Goal: Task Accomplishment & Management: Use online tool/utility

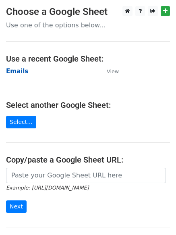
click at [14, 72] on strong "Emails" at bounding box center [17, 71] width 22 height 7
click at [15, 73] on strong "Emails" at bounding box center [17, 71] width 22 height 7
click at [14, 73] on strong "Emails" at bounding box center [17, 71] width 22 height 7
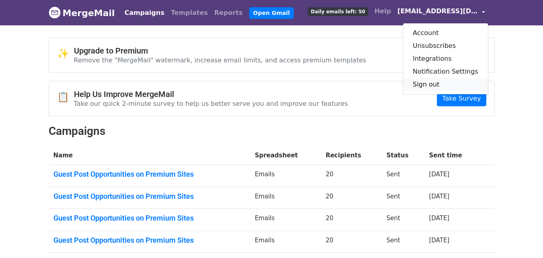
click at [436, 82] on link "Sign out" at bounding box center [445, 84] width 85 height 13
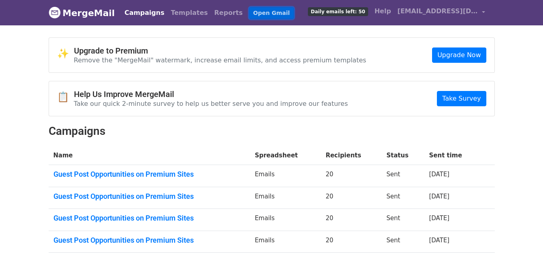
click at [249, 14] on link "Open Gmail" at bounding box center [271, 13] width 45 height 12
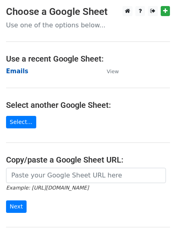
click at [14, 70] on strong "Emails" at bounding box center [17, 71] width 22 height 7
click at [10, 69] on strong "Emails" at bounding box center [17, 71] width 22 height 7
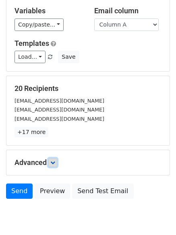
click at [54, 163] on icon at bounding box center [52, 162] width 5 height 5
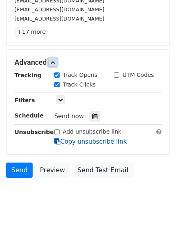
scroll to position [146, 0]
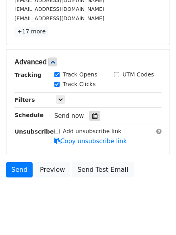
click at [92, 116] on icon at bounding box center [94, 116] width 5 height 6
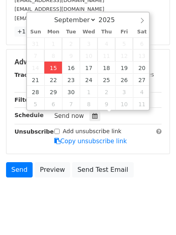
type input "2025-09-15 12:00"
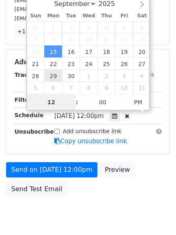
scroll to position [0, 0]
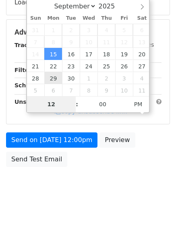
type input "4"
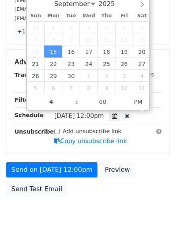
type input "2025-09-15 16:00"
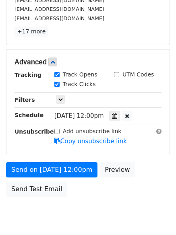
click at [67, 196] on div "Send on Sep 15 at 12:00pm Preview Send Test Email" at bounding box center [88, 181] width 176 height 39
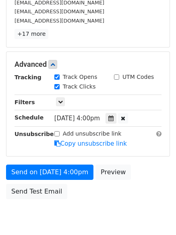
scroll to position [146, 0]
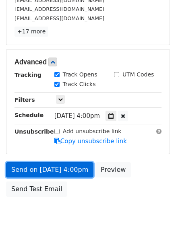
click at [55, 171] on link "Send on Sep 15 at 4:00pm" at bounding box center [49, 169] width 87 height 15
click at [54, 173] on link "Send on Sep 15 at 4:00pm" at bounding box center [49, 169] width 87 height 15
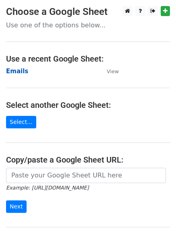
click at [17, 70] on strong "Emails" at bounding box center [17, 71] width 22 height 7
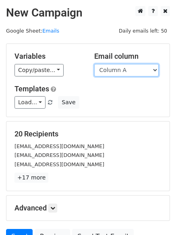
click at [118, 71] on select "Column A Column B Column C Column D Column E Column F" at bounding box center [126, 70] width 64 height 12
click at [94, 64] on select "Column A Column B Column C Column D Column E Column F" at bounding box center [126, 70] width 64 height 12
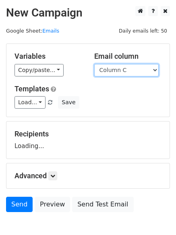
click at [110, 75] on select "Column A Column B Column C Column D Column E Column F" at bounding box center [126, 70] width 64 height 12
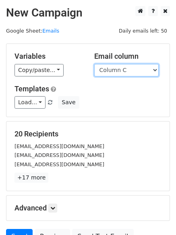
select select "Column B"
click at [94, 64] on select "Column A Column B Column C Column D Column E Column F" at bounding box center [126, 70] width 64 height 12
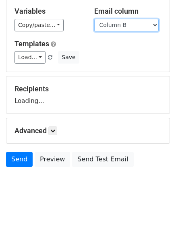
scroll to position [45, 0]
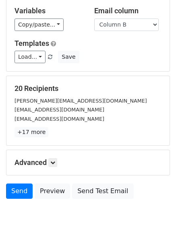
click at [53, 133] on p "+17 more" at bounding box center [87, 132] width 147 height 10
click at [57, 158] on link at bounding box center [52, 162] width 9 height 9
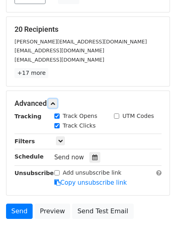
scroll to position [150, 0]
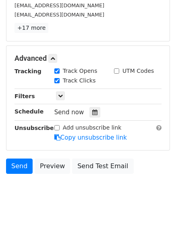
click at [93, 105] on div "Tracking Track Opens UTM Codes Track Clicks Filters Only include spreadsheet ro…" at bounding box center [87, 104] width 147 height 75
click at [92, 113] on icon at bounding box center [94, 112] width 5 height 6
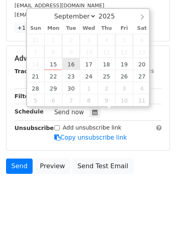
type input "2025-09-16 12:00"
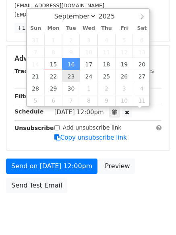
scroll to position [0, 0]
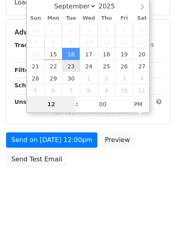
type input "5"
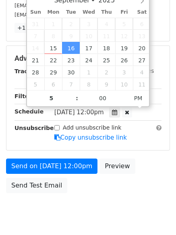
type input "2025-09-16 17:00"
click at [59, 206] on body "New Campaign Daily emails left: 50 Google Sheet: Emails Variables Copy/paste...…" at bounding box center [88, 42] width 176 height 373
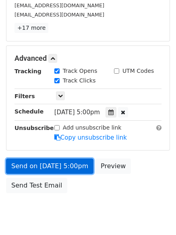
click at [54, 161] on link "Send on Sep 16 at 5:00pm" at bounding box center [49, 165] width 87 height 15
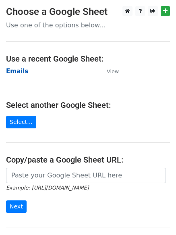
click at [17, 70] on strong "Emails" at bounding box center [17, 71] width 22 height 7
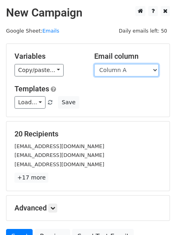
drag, startPoint x: 0, startPoint y: 0, endPoint x: 116, endPoint y: 72, distance: 136.7
click at [116, 69] on select "Column A Column B Column C Column D Column E Column F" at bounding box center [126, 70] width 64 height 12
select select "Column C"
click at [94, 64] on select "Column A Column B Column C Column D Column E Column F" at bounding box center [126, 70] width 64 height 12
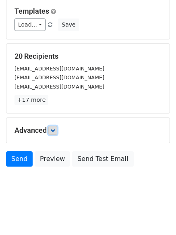
click at [54, 134] on link at bounding box center [52, 130] width 9 height 9
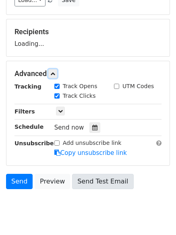
scroll to position [124, 0]
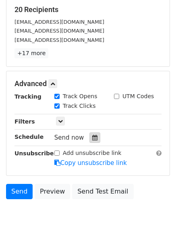
click at [95, 139] on div at bounding box center [94, 137] width 11 height 10
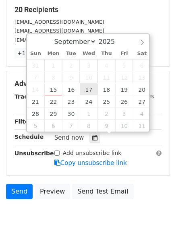
type input "2025-09-17 12:00"
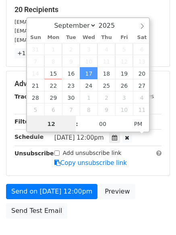
scroll to position [0, 0]
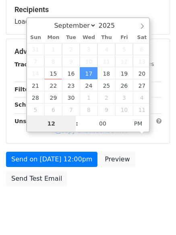
type input "6"
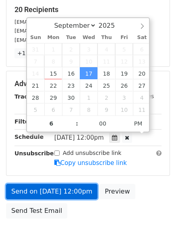
type input "2025-09-17 18:00"
click at [53, 194] on link "Send on Sep 17 at 12:00pm" at bounding box center [51, 191] width 91 height 15
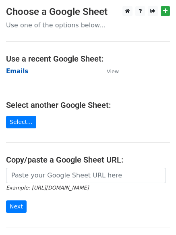
click at [15, 69] on strong "Emails" at bounding box center [17, 71] width 22 height 7
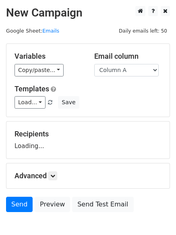
select select "Column D"
click at [94, 64] on select "Column A Column B Column C Column D Column E Column F" at bounding box center [126, 70] width 64 height 12
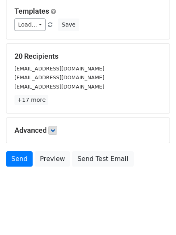
click at [51, 127] on link at bounding box center [52, 130] width 9 height 9
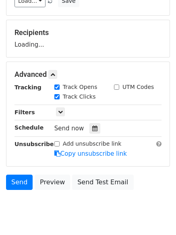
scroll to position [124, 0]
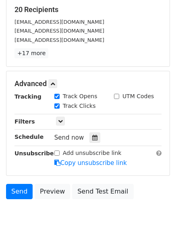
click at [90, 132] on div "Send now" at bounding box center [101, 137] width 95 height 11
click at [93, 140] on icon at bounding box center [94, 138] width 5 height 6
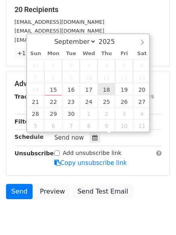
type input "[DATE] 12:00"
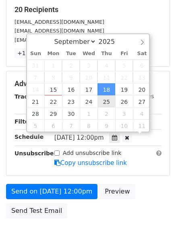
scroll to position [0, 0]
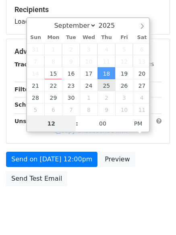
type input "7"
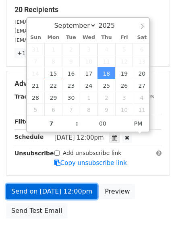
type input "[DATE] 19:00"
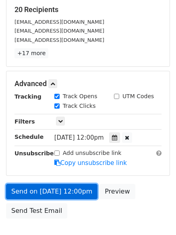
click at [60, 189] on link "Send on [DATE] 12:00pm" at bounding box center [51, 191] width 91 height 15
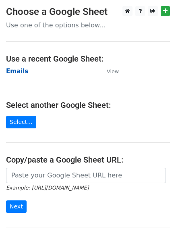
click at [18, 70] on strong "Emails" at bounding box center [17, 71] width 22 height 7
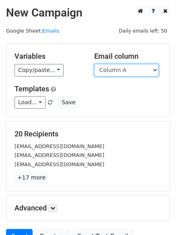
click at [123, 70] on select "Column A Column B Column C Column D Column E Column F" at bounding box center [126, 70] width 64 height 12
select select "Column E"
click at [94, 64] on select "Column A Column B Column C Column D Column E Column F" at bounding box center [126, 70] width 64 height 12
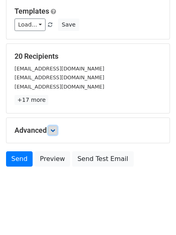
click at [54, 128] on icon at bounding box center [52, 130] width 5 height 5
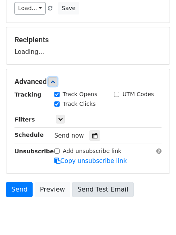
scroll to position [123, 0]
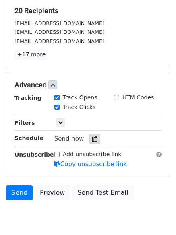
click at [93, 138] on icon at bounding box center [94, 139] width 5 height 6
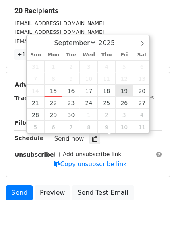
type input "2025-09-19 12:00"
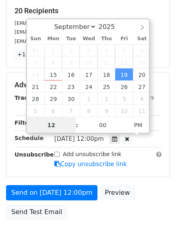
scroll to position [0, 0]
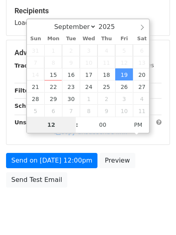
type input "8"
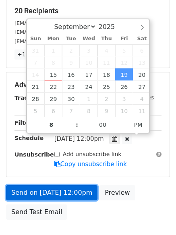
type input "2025-09-19 20:00"
click at [61, 193] on link "Send on Sep 19 at 12:00pm" at bounding box center [51, 192] width 91 height 15
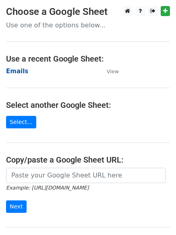
click at [19, 68] on strong "Emails" at bounding box center [17, 71] width 22 height 7
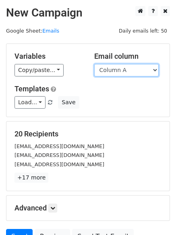
click at [132, 71] on select "Column A Column B Column C Column D Column E Column F" at bounding box center [126, 70] width 64 height 12
select select "Column F"
click at [94, 64] on select "Column A Column B Column C Column D Column E Column F" at bounding box center [126, 70] width 64 height 12
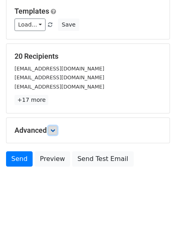
click at [53, 133] on link at bounding box center [52, 130] width 9 height 9
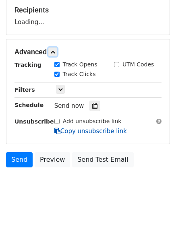
scroll to position [124, 0]
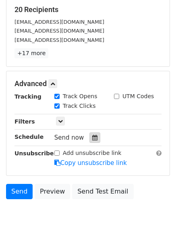
click at [92, 136] on icon at bounding box center [94, 138] width 5 height 6
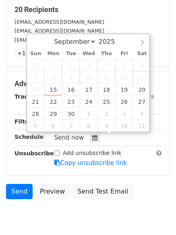
click at [142, 82] on span "13" at bounding box center [142, 77] width 18 height 12
type input "2025-09-20 12:00"
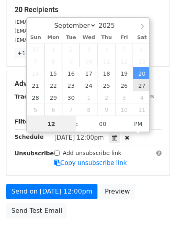
scroll to position [0, 0]
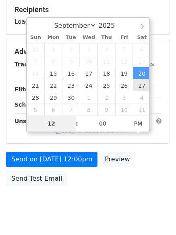
type input "9"
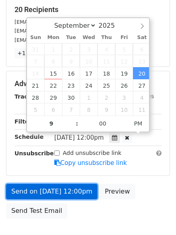
type input "2025-09-20 21:00"
click at [57, 197] on link "Send on Sep 20 at 12:00pm" at bounding box center [51, 191] width 91 height 15
